Goal: Task Accomplishment & Management: Manage account settings

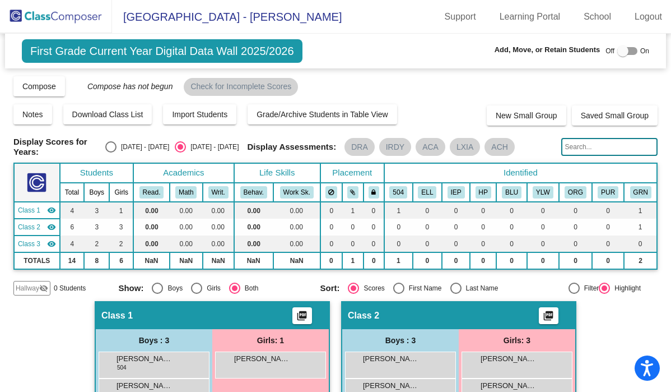
click at [44, 16] on img at bounding box center [56, 16] width 112 height 33
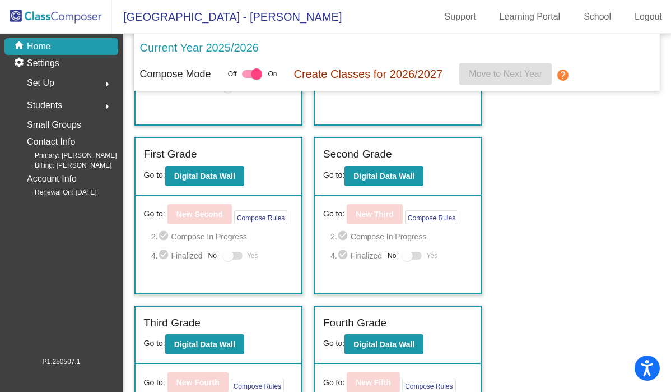
scroll to position [169, 0]
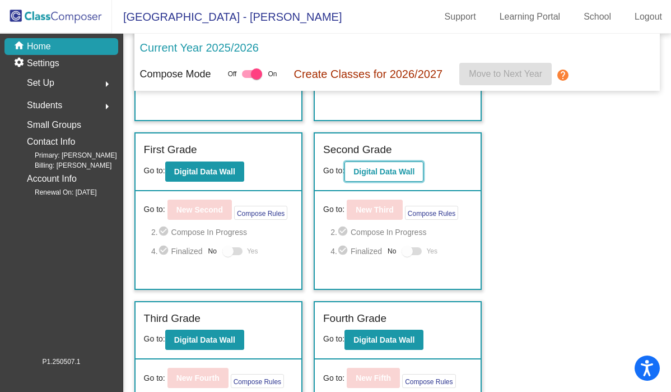
click at [384, 164] on button "Digital Data Wall" at bounding box center [384, 171] width 79 height 20
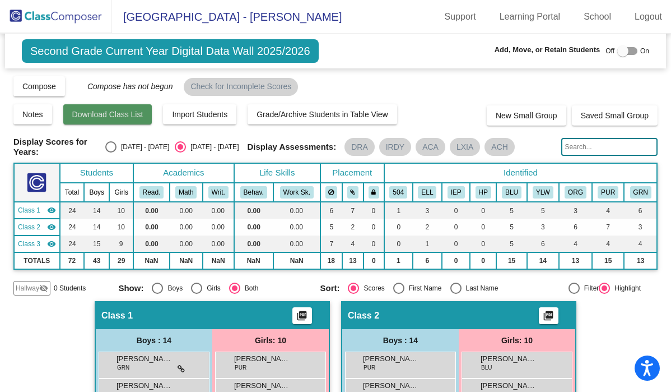
click at [135, 118] on span "Download Class List" at bounding box center [107, 114] width 71 height 9
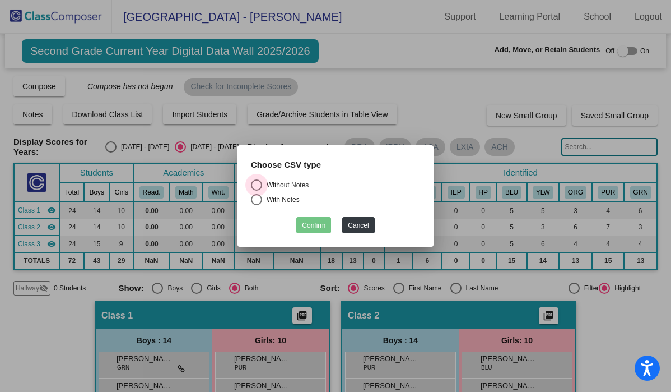
click at [256, 182] on div "Select an option" at bounding box center [256, 184] width 11 height 11
click at [256, 191] on input "Without Notes" at bounding box center [256, 191] width 1 height 1
radio input "true"
click at [316, 225] on button "Confirm" at bounding box center [313, 225] width 35 height 16
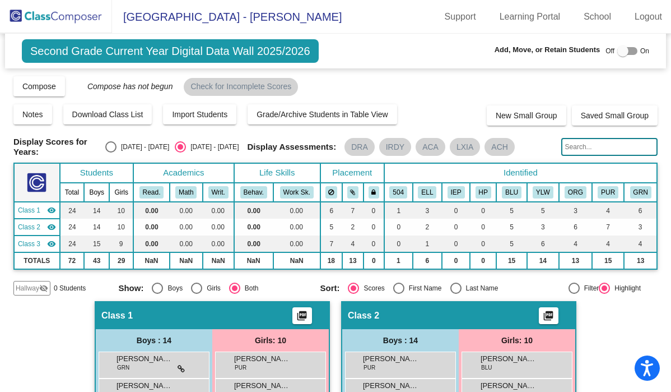
click at [316, 225] on button "Confirm" at bounding box center [313, 225] width 35 height 16
click at [572, 143] on input "text" at bounding box center [610, 147] width 97 height 18
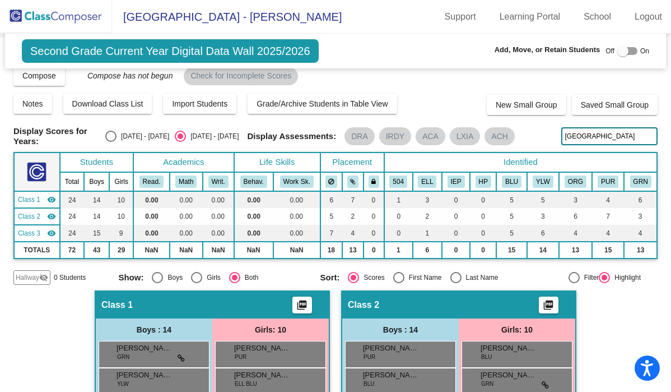
scroll to position [6, 0]
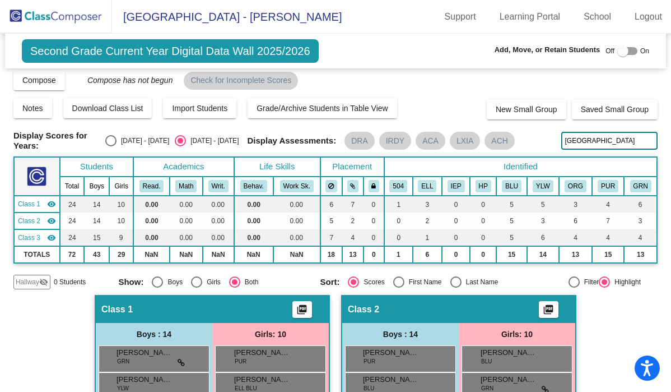
drag, startPoint x: 605, startPoint y: 138, endPoint x: 530, endPoint y: 128, distance: 76.3
click at [530, 128] on div "Display Scores for Years: [DATE] - [DATE] [DATE] - [DATE] Grade/Archive Student…" at bounding box center [335, 179] width 644 height 220
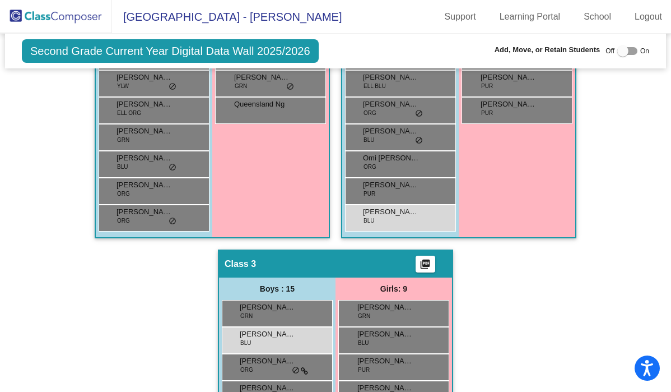
scroll to position [461, 0]
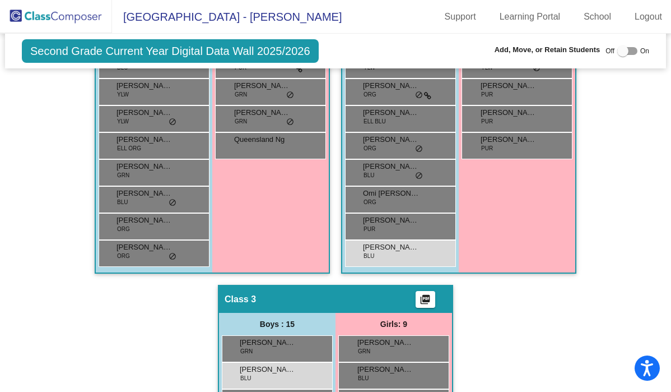
type input "AUSTIN"
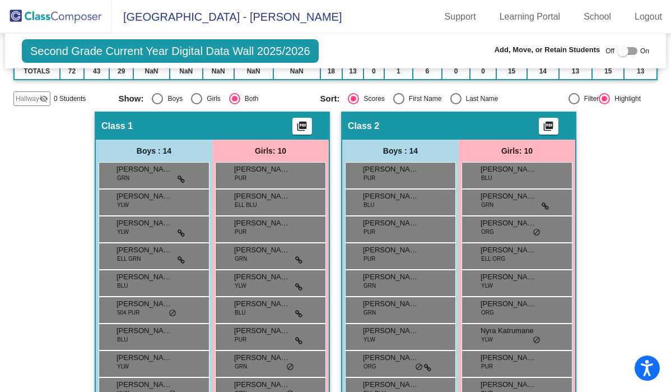
scroll to position [198, 0]
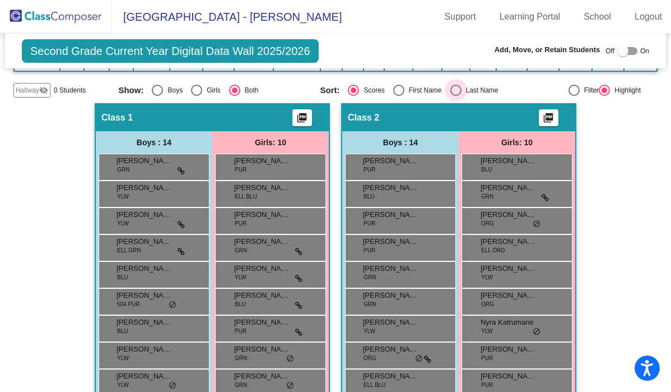
click at [453, 86] on div "Select an option" at bounding box center [456, 90] width 11 height 11
click at [456, 96] on input "Last Name" at bounding box center [456, 96] width 1 height 1
radio input "true"
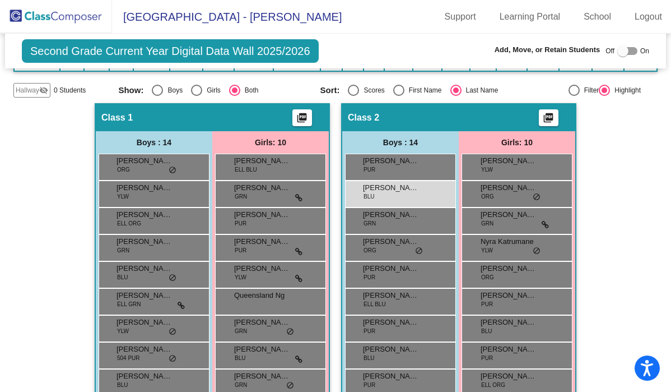
click at [381, 21] on mat-toolbar "[GEOGRAPHIC_DATA] - [PERSON_NAME] Support Learning Portal School Logout" at bounding box center [335, 17] width 671 height 34
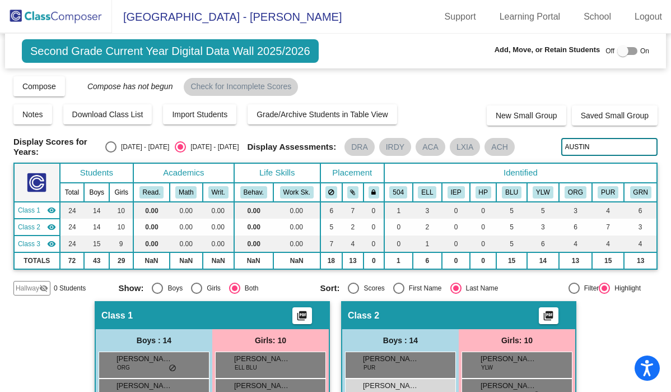
click at [427, 304] on div "Class 2 picture_as_pdf" at bounding box center [458, 315] width 233 height 27
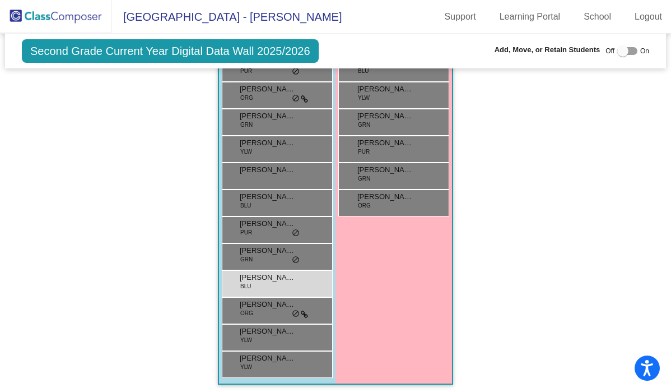
scroll to position [823, 0]
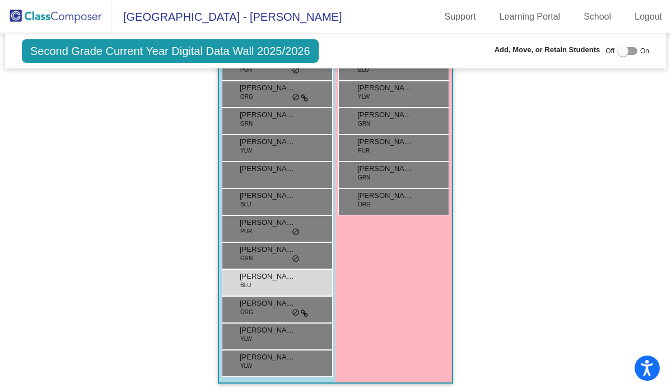
click at [0, 0] on div "Girls: 9 [PERSON_NAME] YLW lock do_not_disturb_alt [PERSON_NAME] ELL ORG lock d…" at bounding box center [0, 0] width 0 height 0
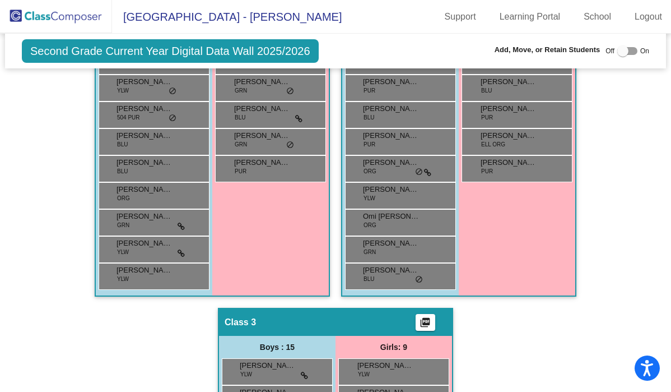
scroll to position [426, 0]
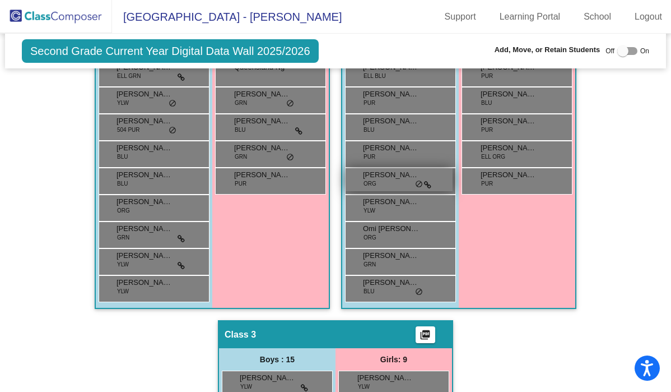
click at [402, 174] on span "[PERSON_NAME]" at bounding box center [391, 174] width 56 height 11
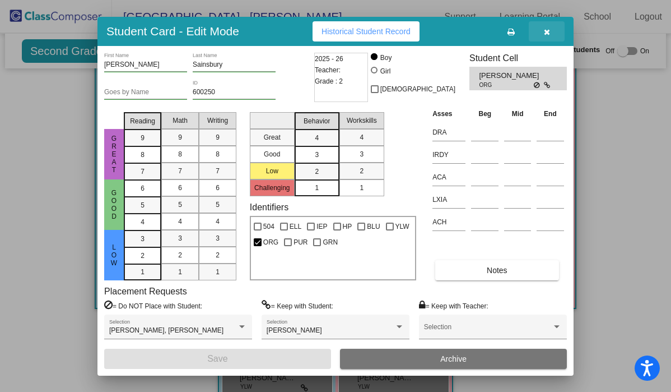
click at [546, 33] on icon "button" at bounding box center [547, 32] width 6 height 8
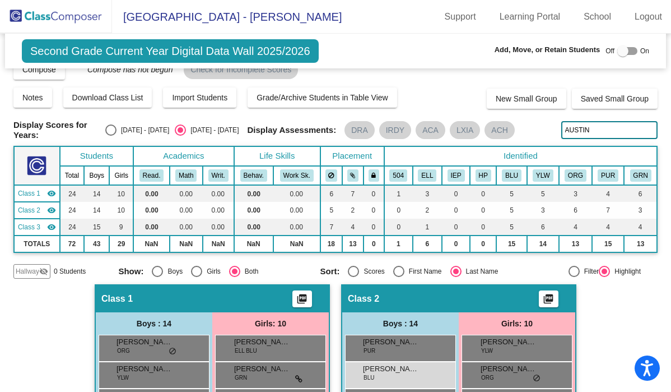
scroll to position [0, 0]
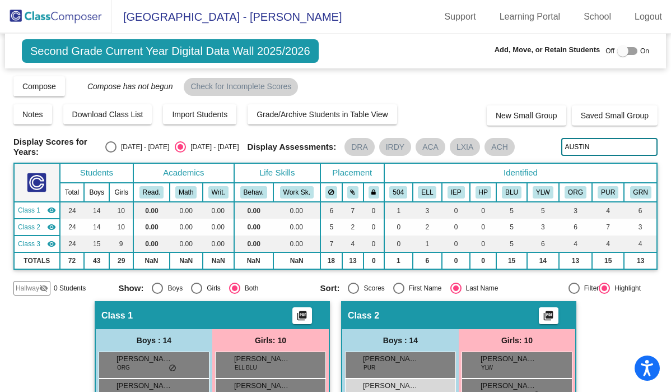
click at [80, 14] on img at bounding box center [56, 16] width 112 height 33
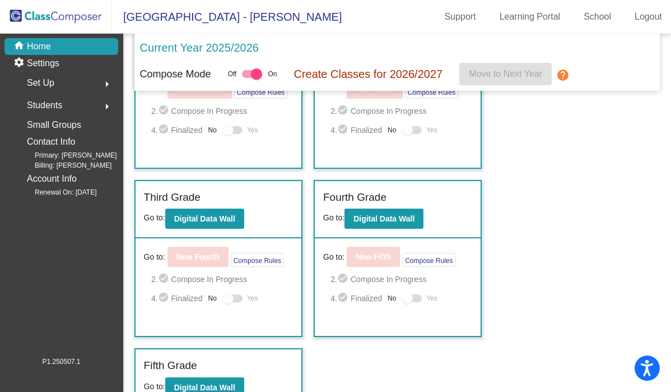
scroll to position [306, 0]
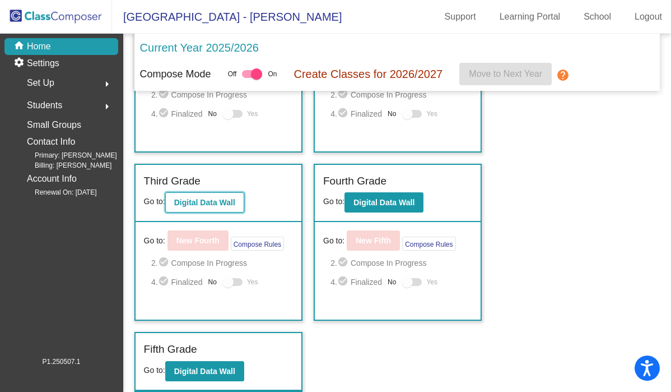
click at [234, 203] on b "Digital Data Wall" at bounding box center [204, 202] width 61 height 9
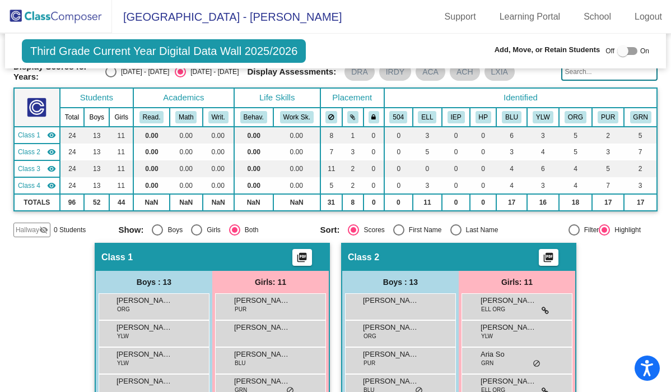
scroll to position [64, 0]
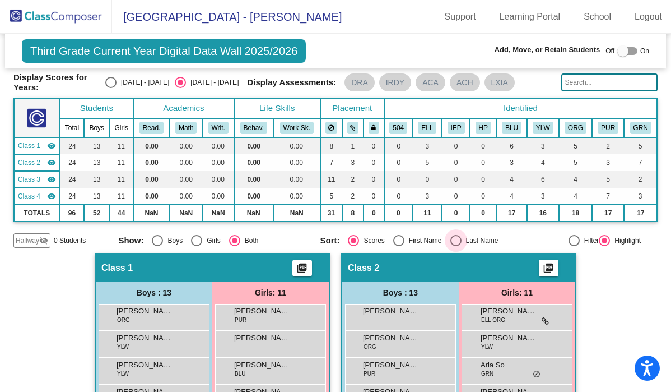
click at [453, 238] on div "Select an option" at bounding box center [456, 240] width 11 height 11
click at [456, 246] on input "Last Name" at bounding box center [456, 246] width 1 height 1
radio input "true"
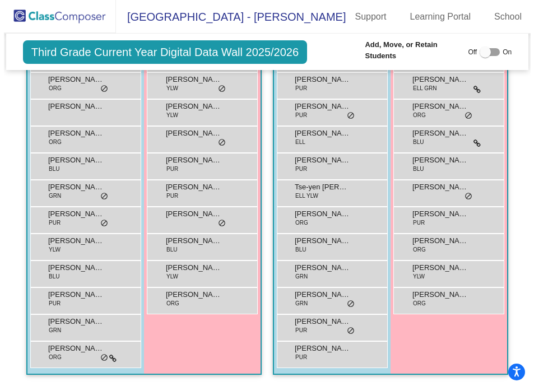
scroll to position [846, 0]
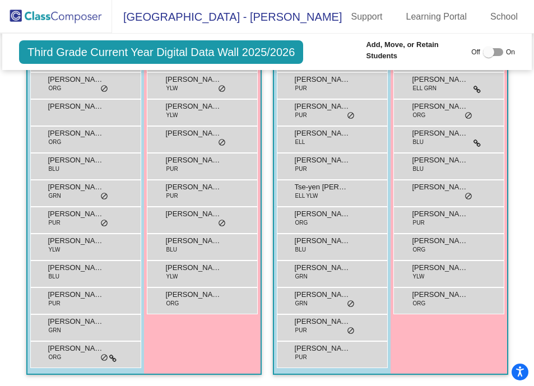
click at [75, 50] on span "Third Grade Current Year Digital Data Wall 2025/2026" at bounding box center [161, 52] width 284 height 24
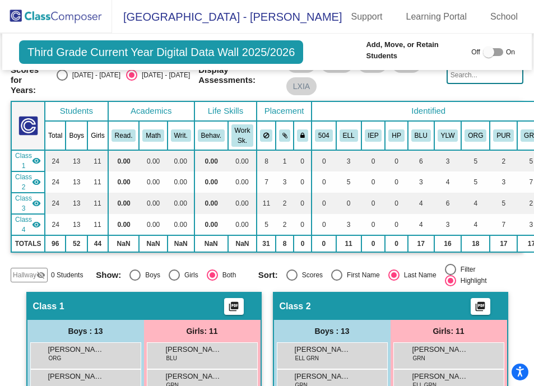
scroll to position [101, 0]
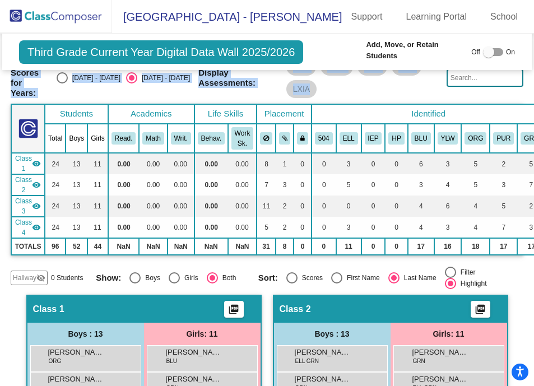
drag, startPoint x: 521, startPoint y: 74, endPoint x: 521, endPoint y: 59, distance: 14.6
click at [521, 59] on mat-sidenav-content "Third Grade Current Year Digital Data Wall 2025/2026 Add, Move, or Retain Stude…" at bounding box center [267, 210] width 534 height 352
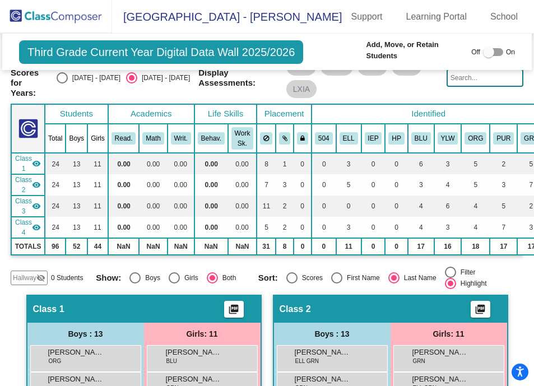
click at [477, 72] on input "text" at bounding box center [485, 78] width 77 height 18
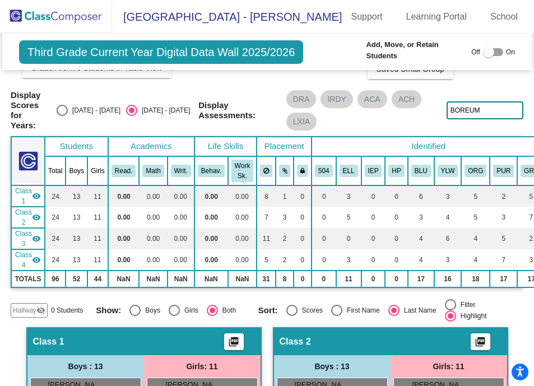
scroll to position [63, 0]
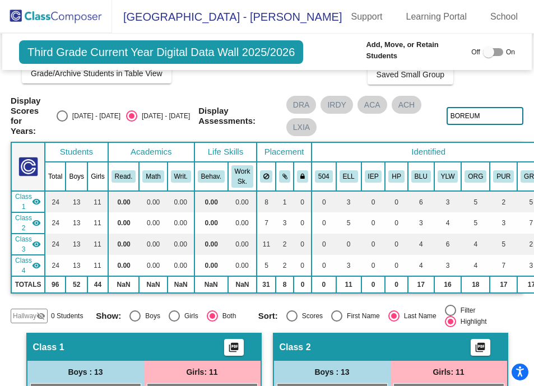
drag, startPoint x: 478, startPoint y: 113, endPoint x: 430, endPoint y: 107, distance: 48.6
click at [430, 107] on div "Display Scores for Years: [DATE] - [DATE] [DATE] - [DATE] Display Assessments: …" at bounding box center [267, 116] width 513 height 40
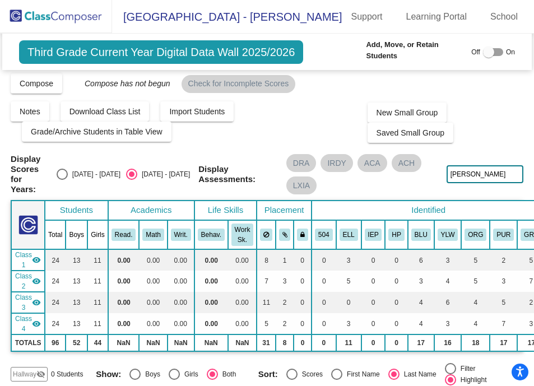
scroll to position [0, 0]
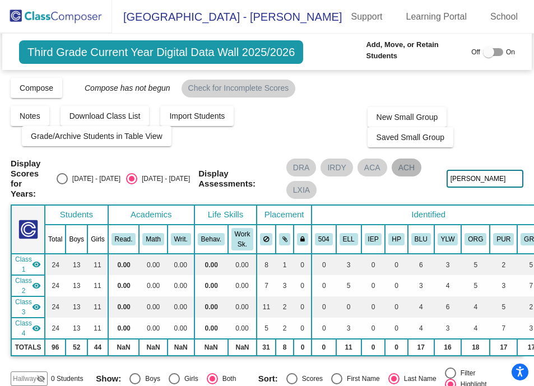
drag, startPoint x: 495, startPoint y: 176, endPoint x: 401, endPoint y: 163, distance: 95.0
click at [401, 164] on div "Display Scores for Years: [DATE] - [DATE] [DATE] - [DATE] Display Assessments: …" at bounding box center [267, 179] width 513 height 40
type input "K"
drag, startPoint x: 476, startPoint y: 174, endPoint x: 404, endPoint y: 165, distance: 72.4
click at [404, 165] on div "Display Scores for Years: [DATE] - [DATE] [DATE] - [DATE] Display Assessments: …" at bounding box center [267, 179] width 513 height 40
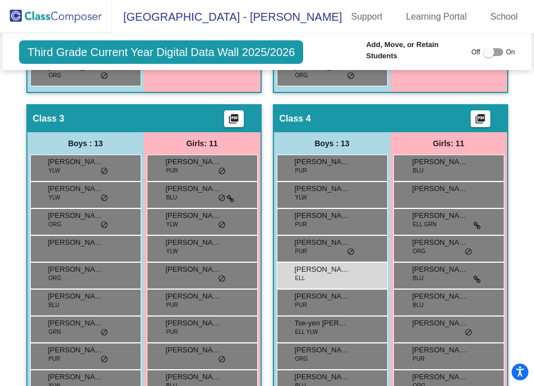
scroll to position [711, 0]
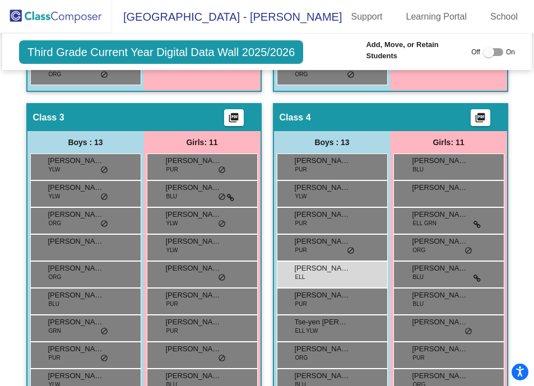
type input "601603"
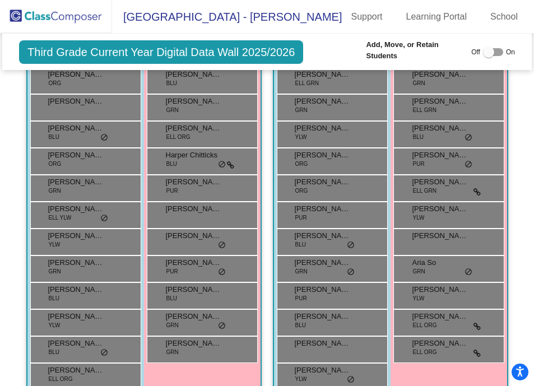
scroll to position [358, 0]
